Goal: Find contact information: Find contact information

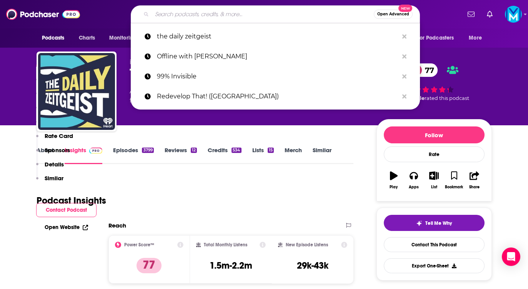
scroll to position [740, 0]
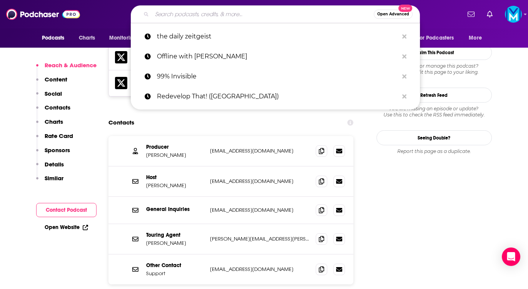
type input "Event Marketing: Redefined"
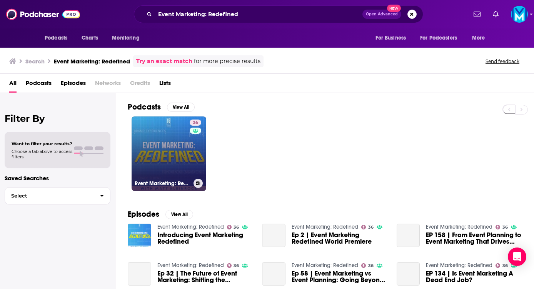
click at [167, 149] on link "36 Event Marketing: Redefined" at bounding box center [168, 153] width 75 height 75
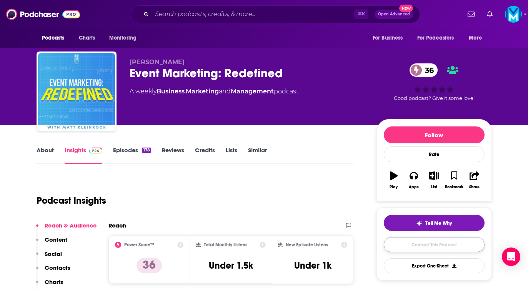
click at [400, 243] on link "Contact This Podcast" at bounding box center [434, 244] width 101 height 15
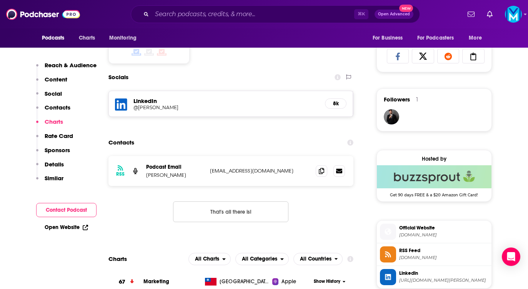
scroll to position [474, 0]
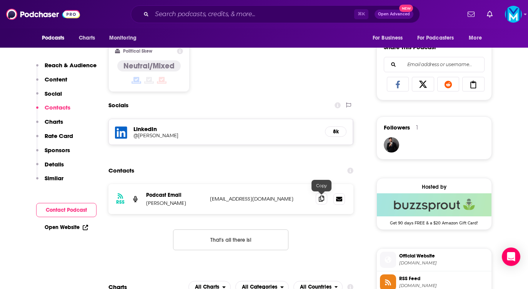
click at [323, 202] on icon at bounding box center [321, 199] width 5 height 6
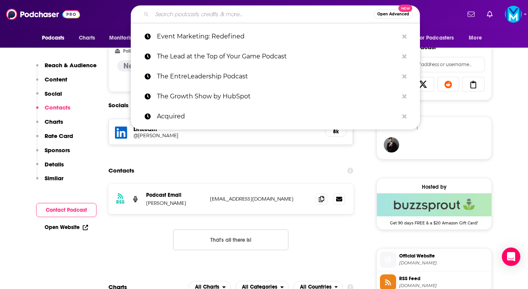
click at [163, 16] on input "Search podcasts, credits, & more..." at bounding box center [263, 14] width 222 height 12
paste input "Event Experience (Bizzabo Podcast)"
type input "Event Experience (Bizzabo Podcast)"
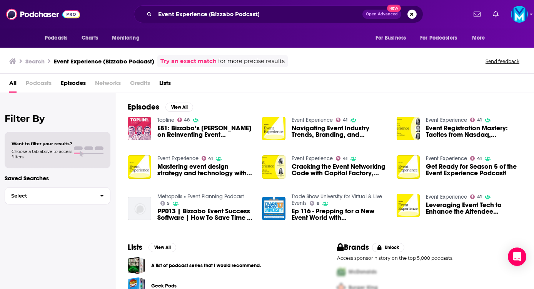
click at [313, 130] on span "Navigating Event Industry Trends, Branding, and Connection with Bizzabo" at bounding box center [339, 131] width 96 height 13
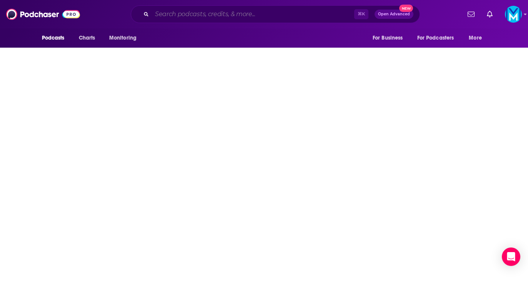
click at [171, 13] on input "Search podcasts, credits, & more..." at bounding box center [253, 14] width 202 height 12
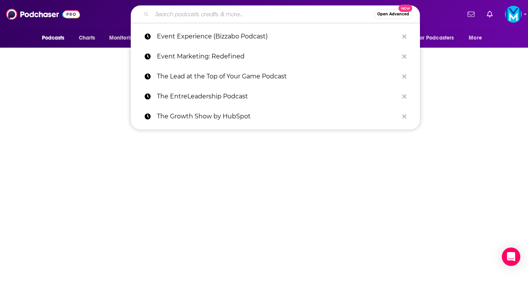
click at [206, 13] on input "Search podcasts, credits, & more..." at bounding box center [263, 14] width 222 height 12
paste input "Event Industry News Podcasts"
type input "Event Industry News Podcasts"
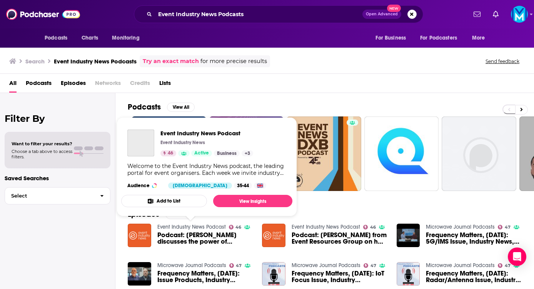
click at [181, 226] on link "Event Industry News Podcast" at bounding box center [191, 227] width 68 height 7
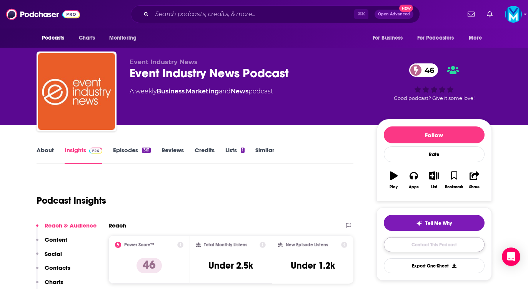
click at [415, 243] on link "Contact This Podcast" at bounding box center [434, 244] width 101 height 15
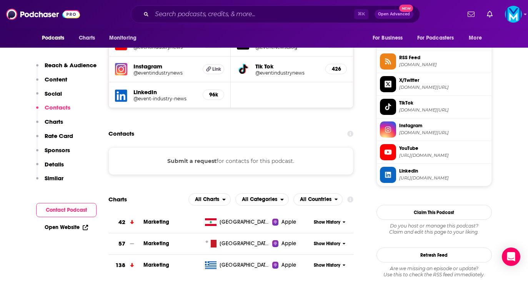
scroll to position [584, 0]
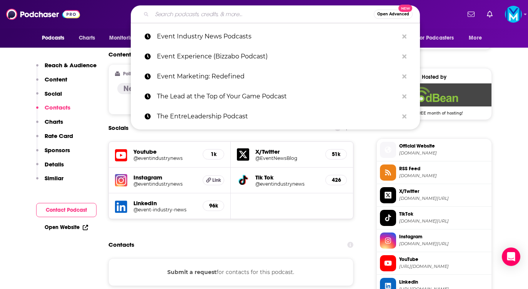
click at [162, 10] on input "Search podcasts, credits, & more..." at bounding box center [263, 14] width 222 height 12
paste input "Splash: Marketing Podcast for Event Professionals"
type input "Splash: Marketing Podcast for Event Professionals"
